Goal: Navigation & Orientation: Find specific page/section

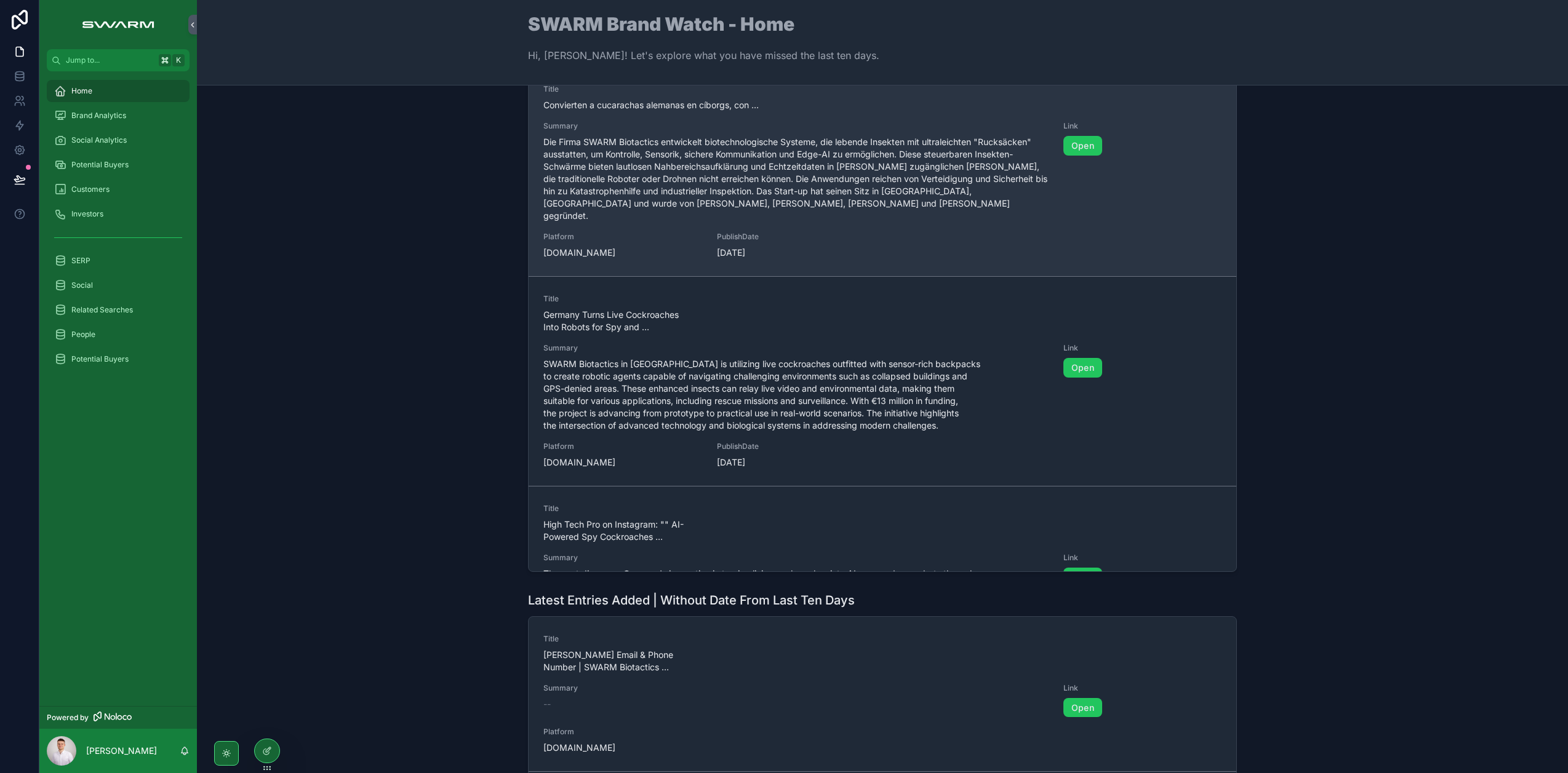
scroll to position [336, 0]
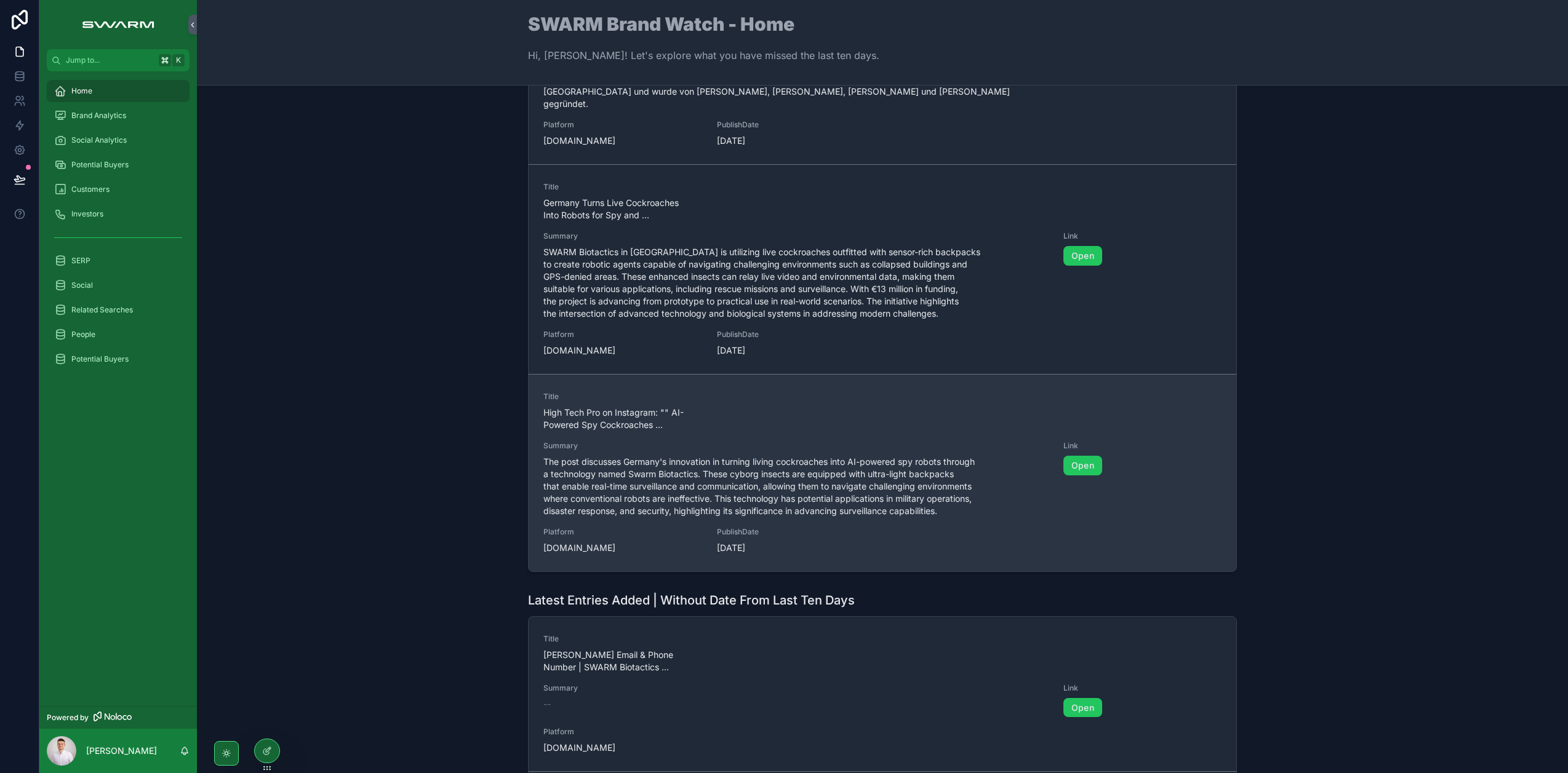
click at [628, 460] on span "The post discusses Germany's innovation in turning living cockroaches into AI-p…" at bounding box center [796, 486] width 505 height 61
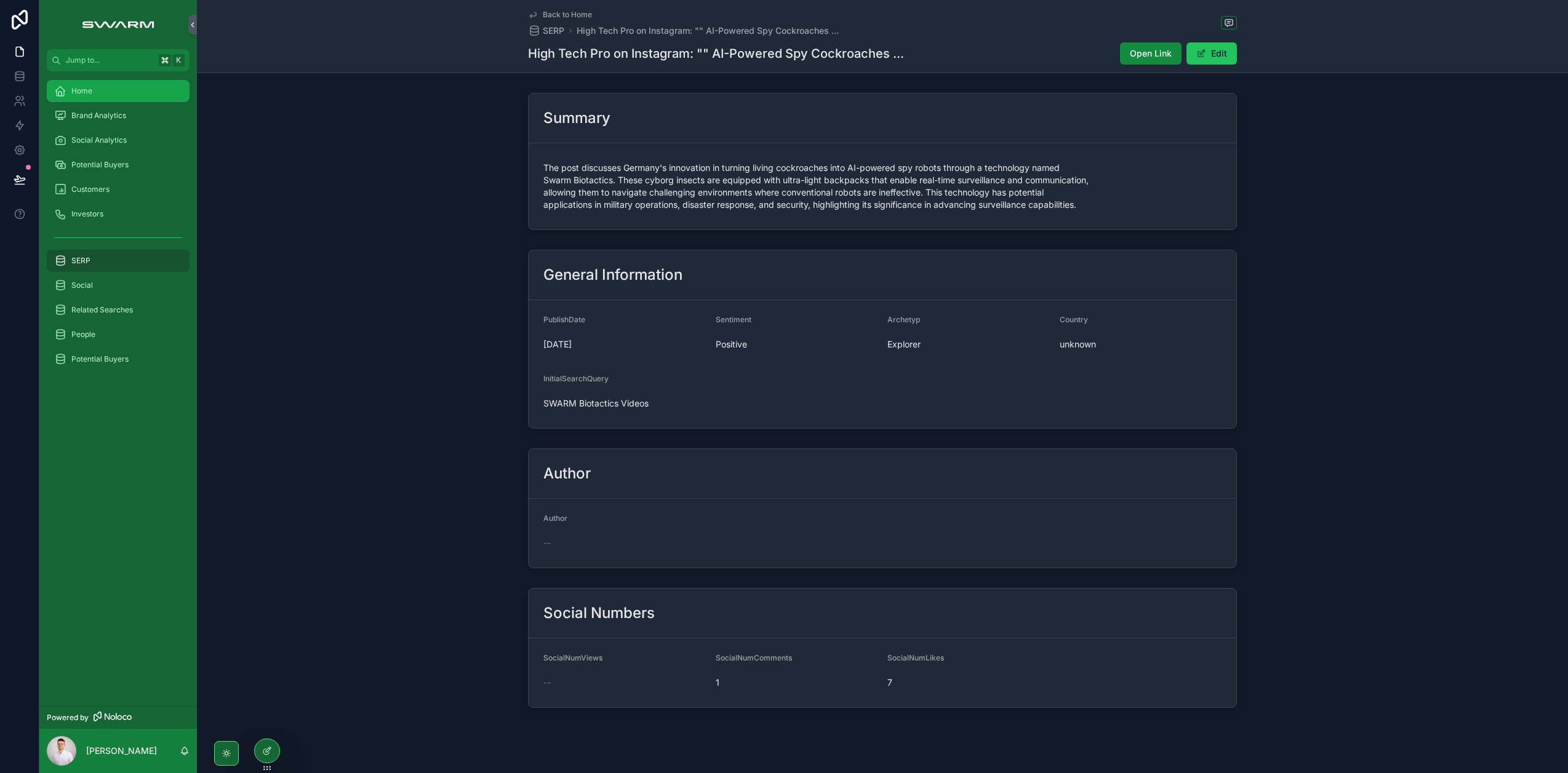
click at [109, 84] on div "Home" at bounding box center [118, 90] width 128 height 20
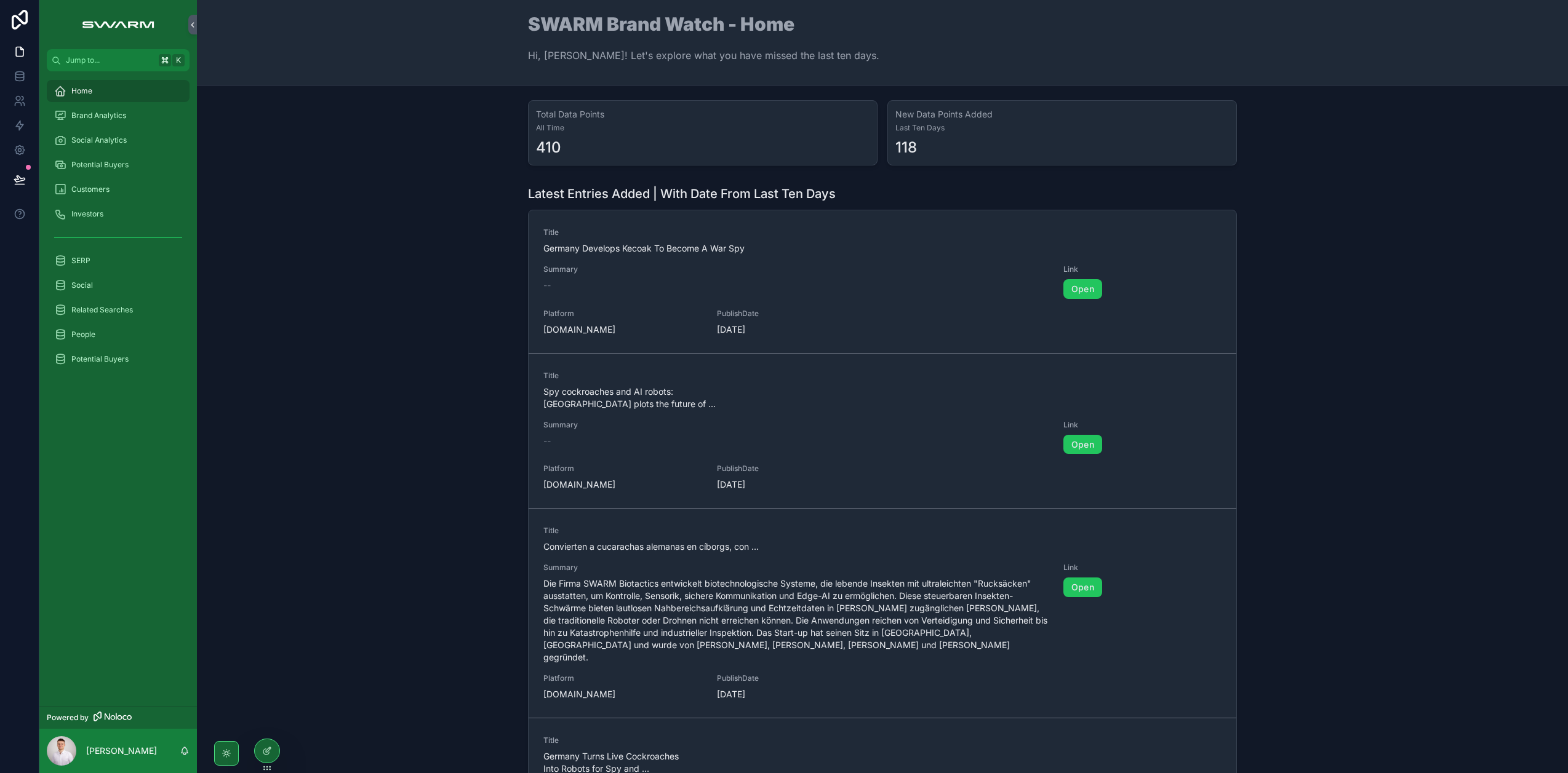
click at [163, 499] on div "Home Brand Analytics Social Analytics Potential Buyers Customers Investors SERP…" at bounding box center [118, 389] width 158 height 635
